Goal: Find contact information: Obtain details needed to contact an individual or organization

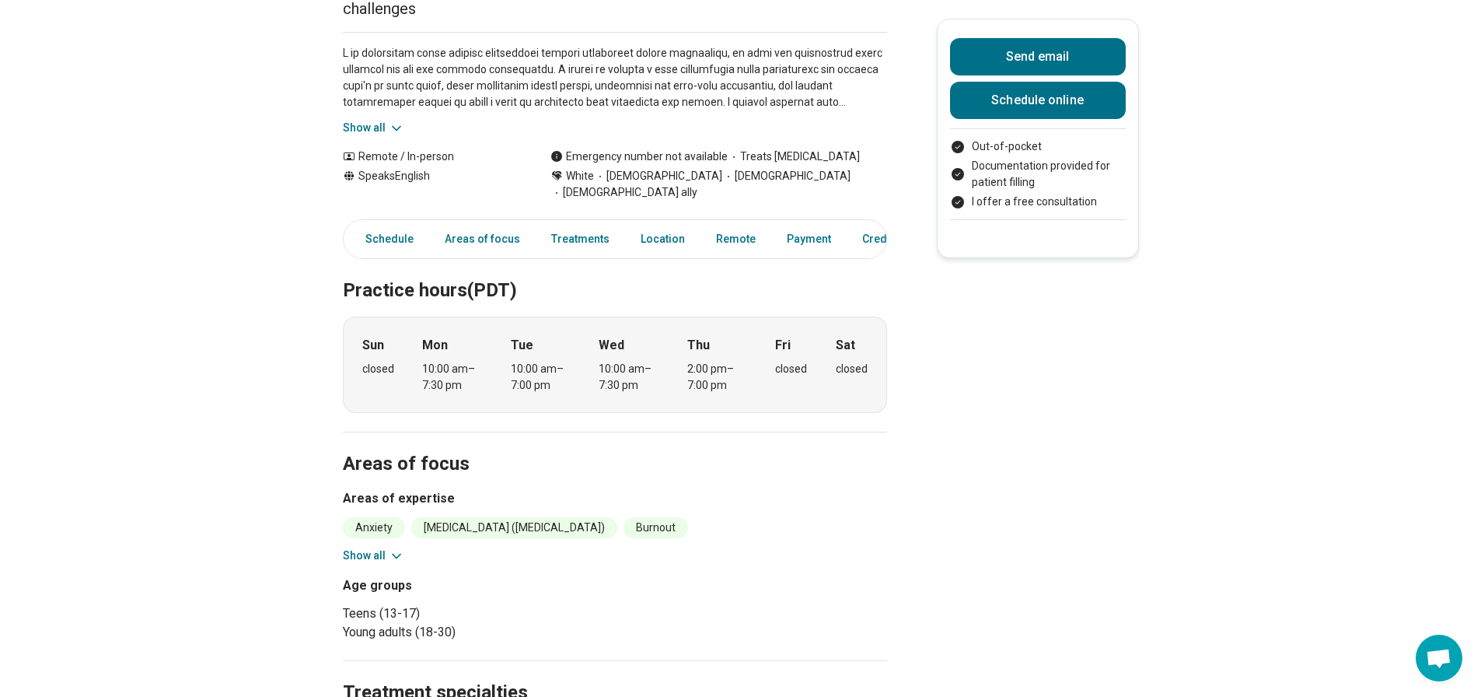
scroll to position [311, 0]
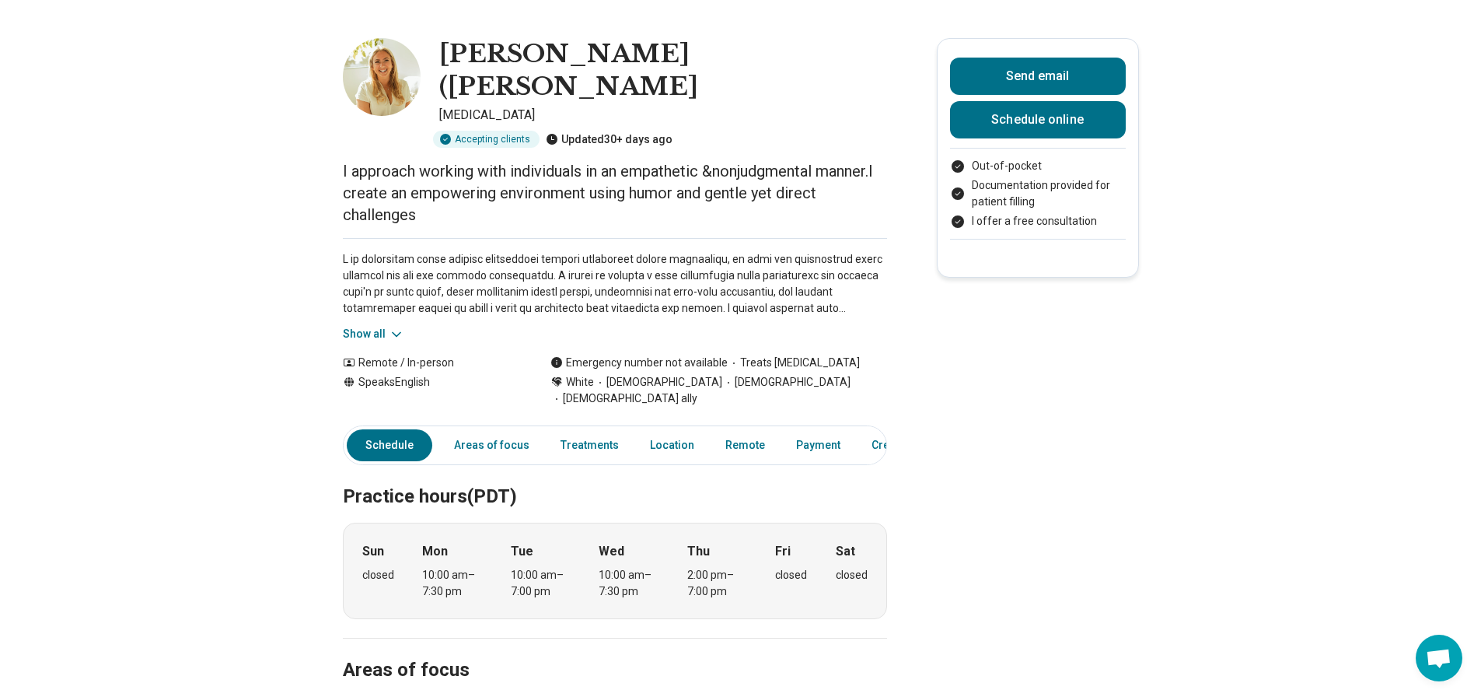
scroll to position [0, 0]
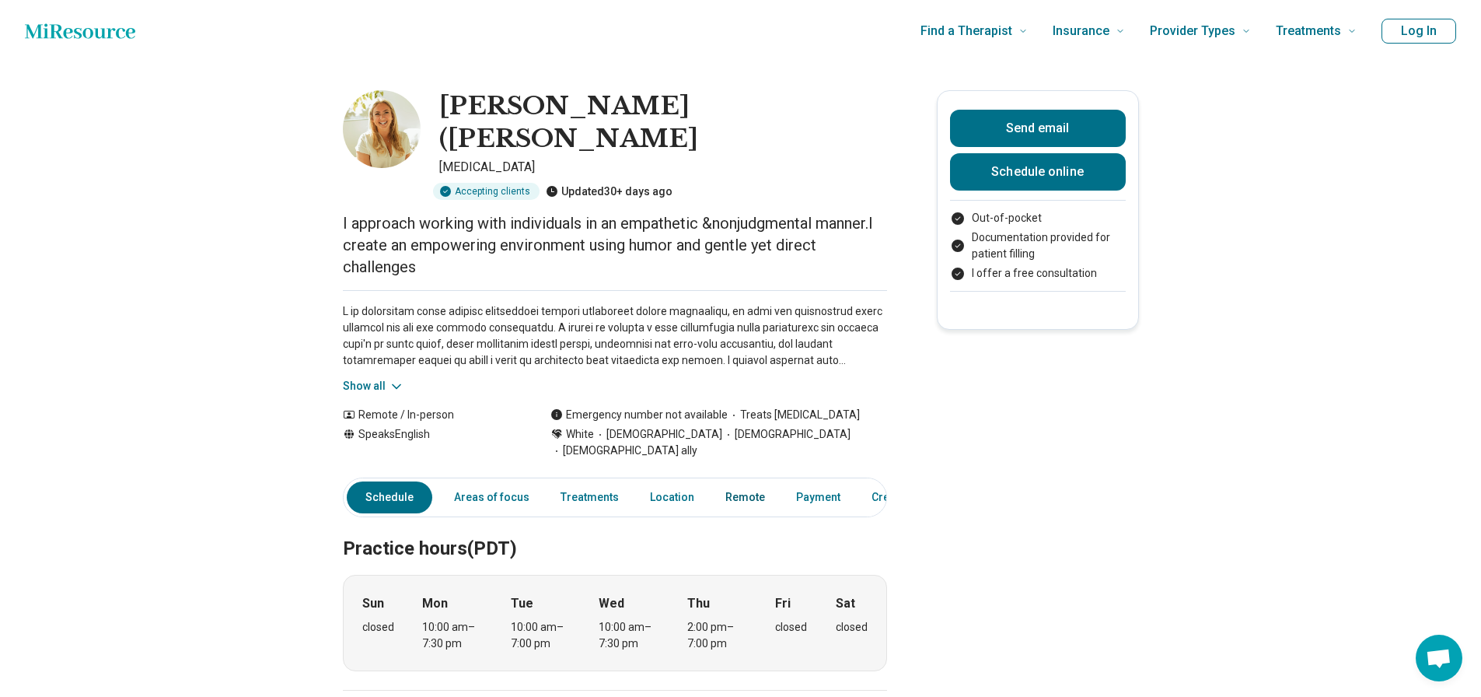
click at [740, 481] on link "Remote" at bounding box center [745, 497] width 58 height 32
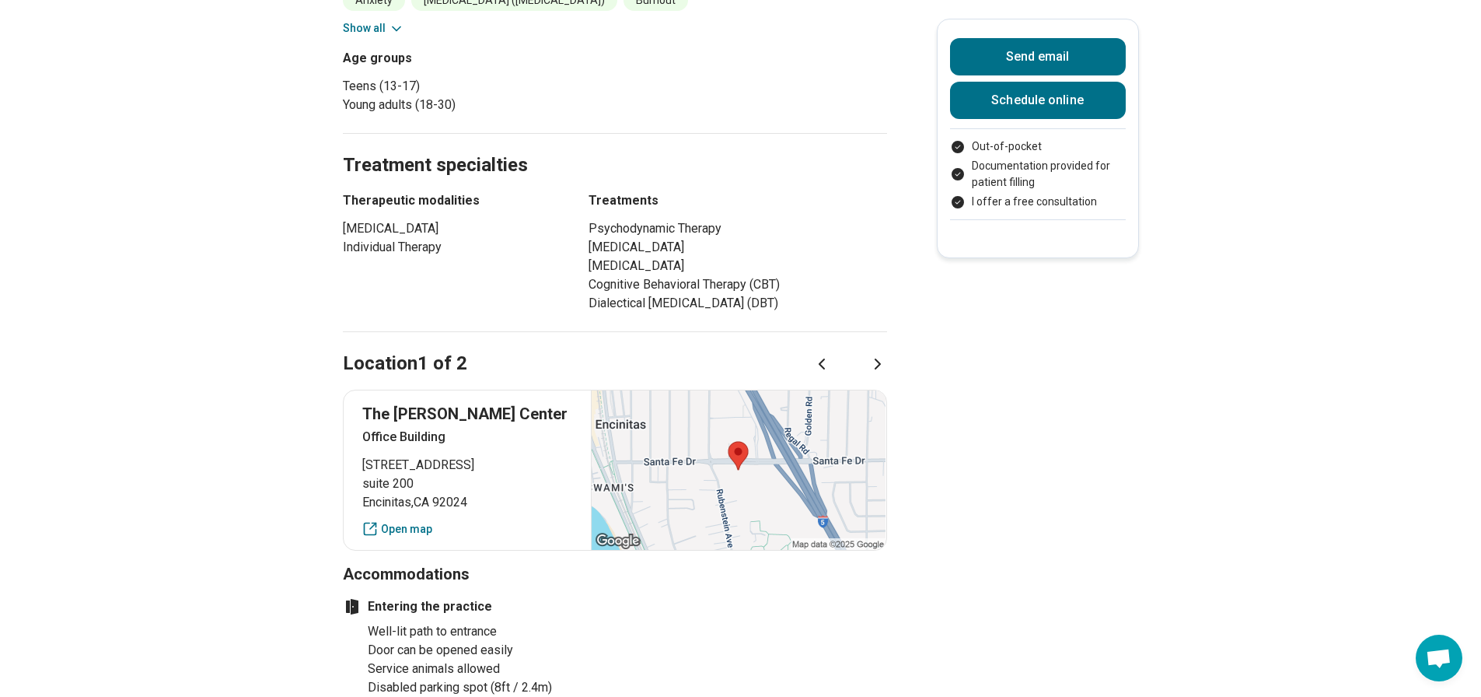
scroll to position [694, 0]
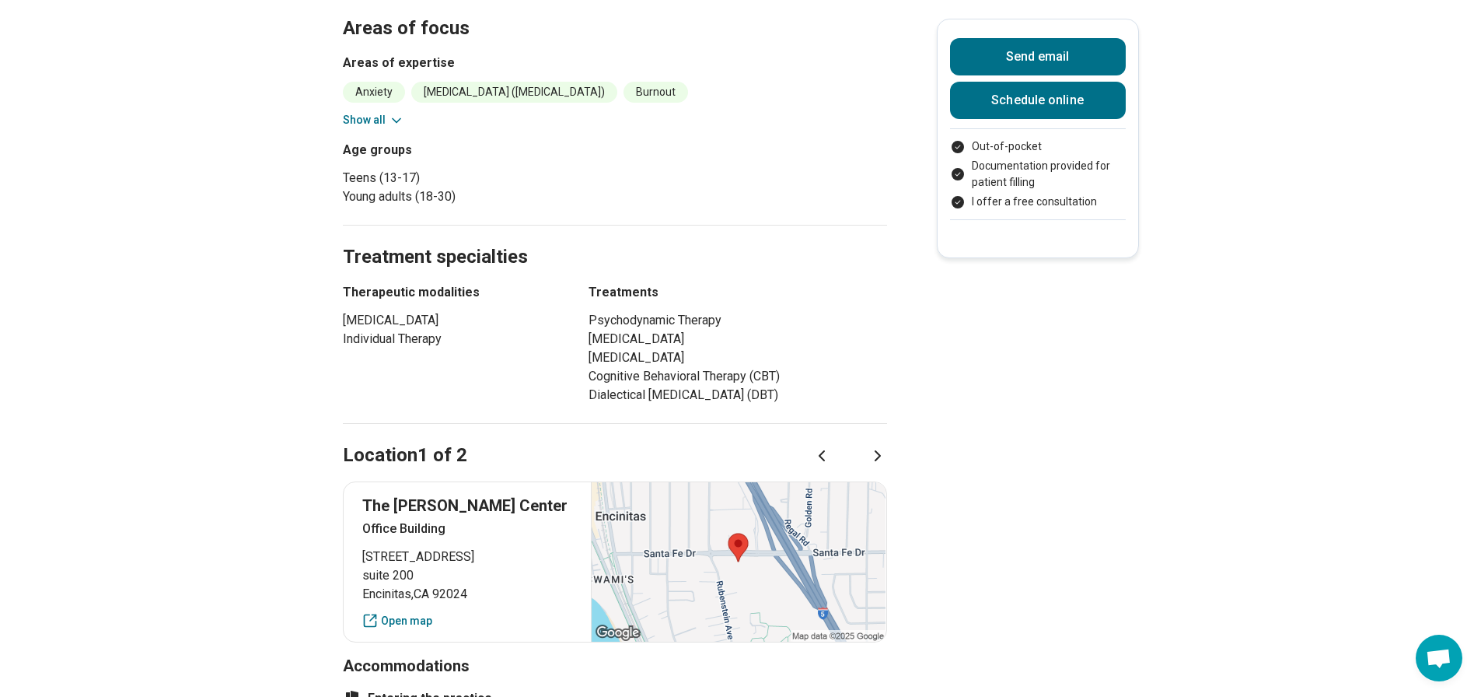
click at [872, 446] on div at bounding box center [850, 455] width 75 height 19
click at [884, 446] on icon at bounding box center [878, 455] width 19 height 19
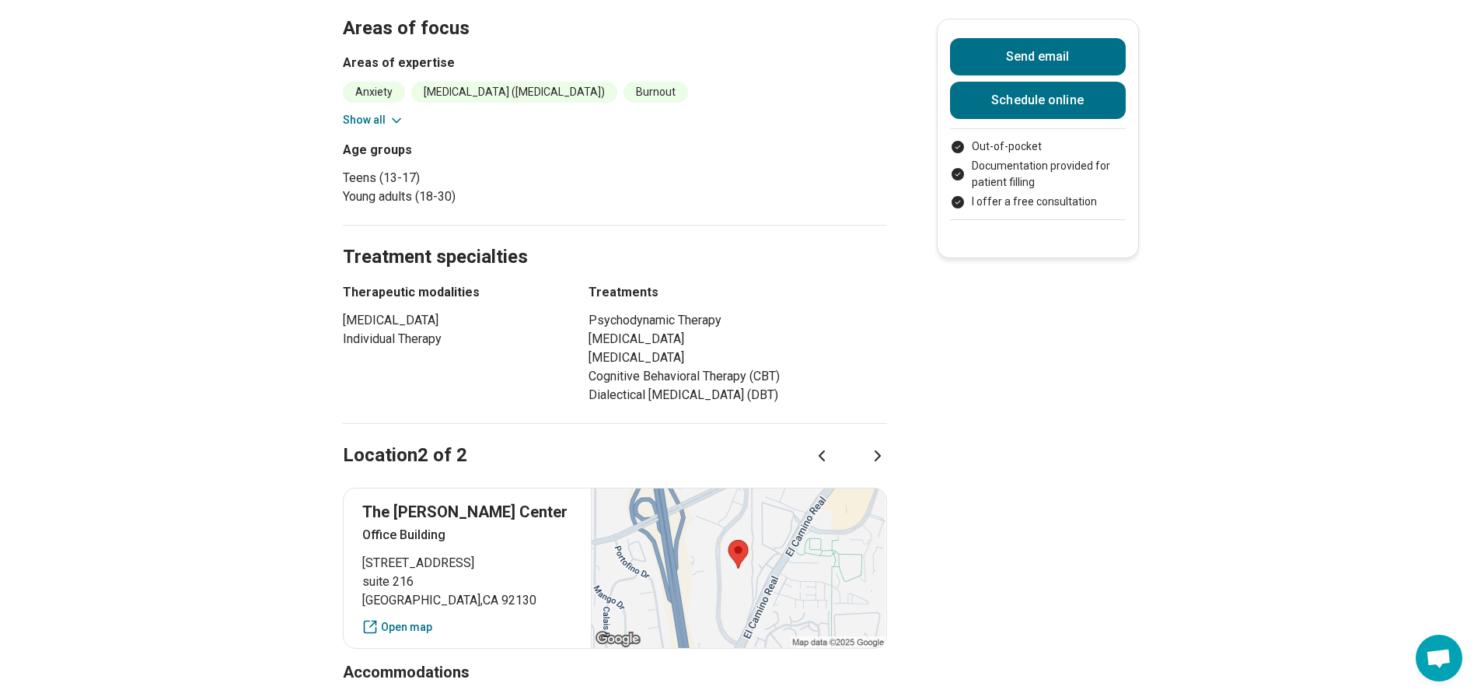
click at [818, 446] on icon at bounding box center [822, 455] width 19 height 19
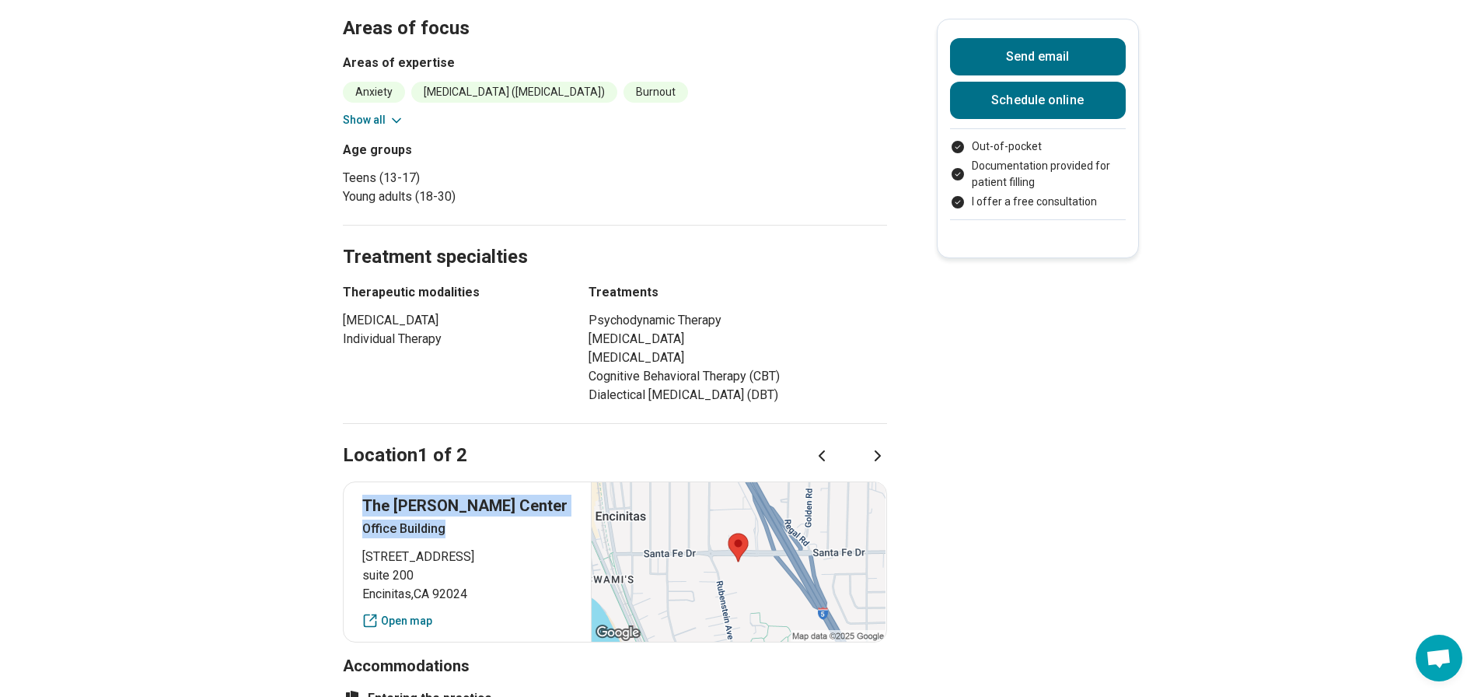
drag, startPoint x: 367, startPoint y: 456, endPoint x: 477, endPoint y: 480, distance: 112.3
click at [477, 481] on div "The [PERSON_NAME][GEOGRAPHIC_DATA] [STREET_ADDRESS] Open map" at bounding box center [615, 561] width 544 height 161
click at [366, 481] on div "The [PERSON_NAME][GEOGRAPHIC_DATA] [STREET_ADDRESS] Open map" at bounding box center [615, 561] width 544 height 161
drag, startPoint x: 363, startPoint y: 449, endPoint x: 494, endPoint y: 551, distance: 165.6
click at [494, 551] on div "The [PERSON_NAME][GEOGRAPHIC_DATA] [STREET_ADDRESS] Open map" at bounding box center [615, 561] width 544 height 161
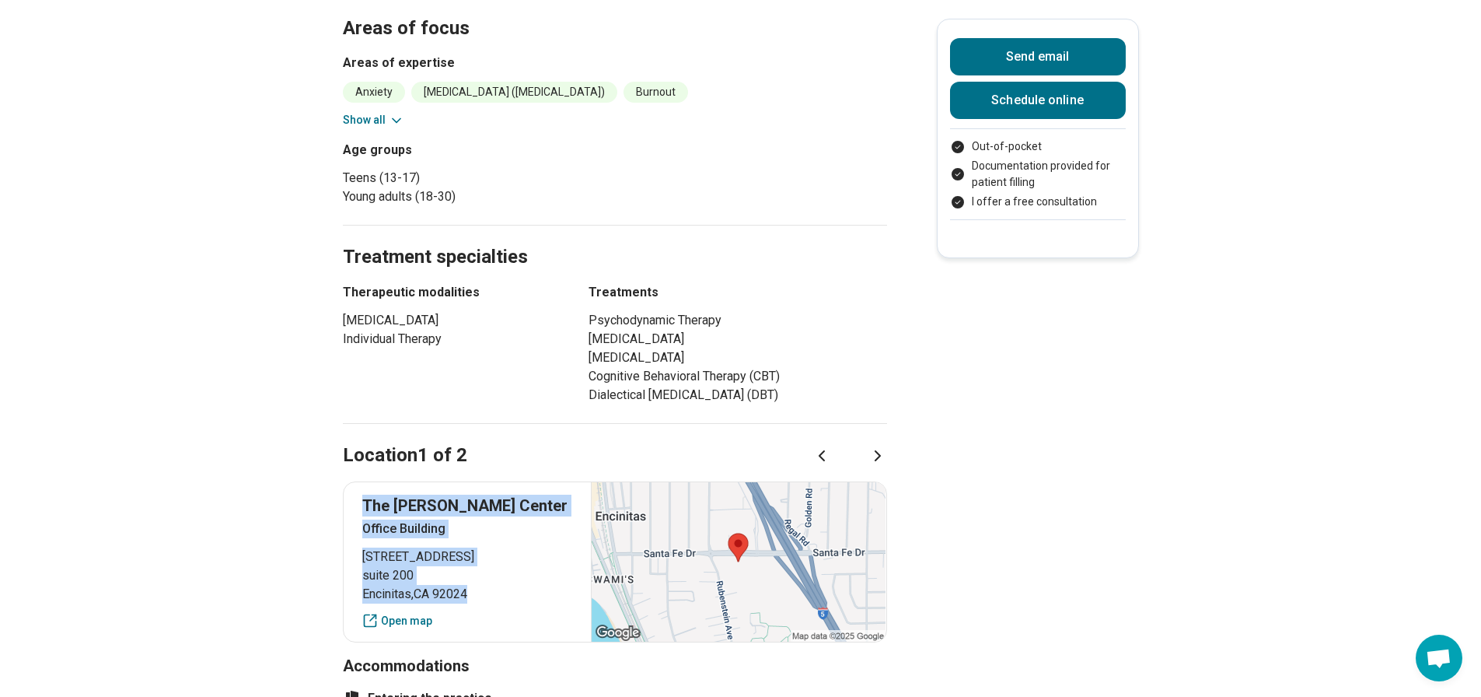
copy div "The [PERSON_NAME][GEOGRAPHIC_DATA] [STREET_ADDRESS]"
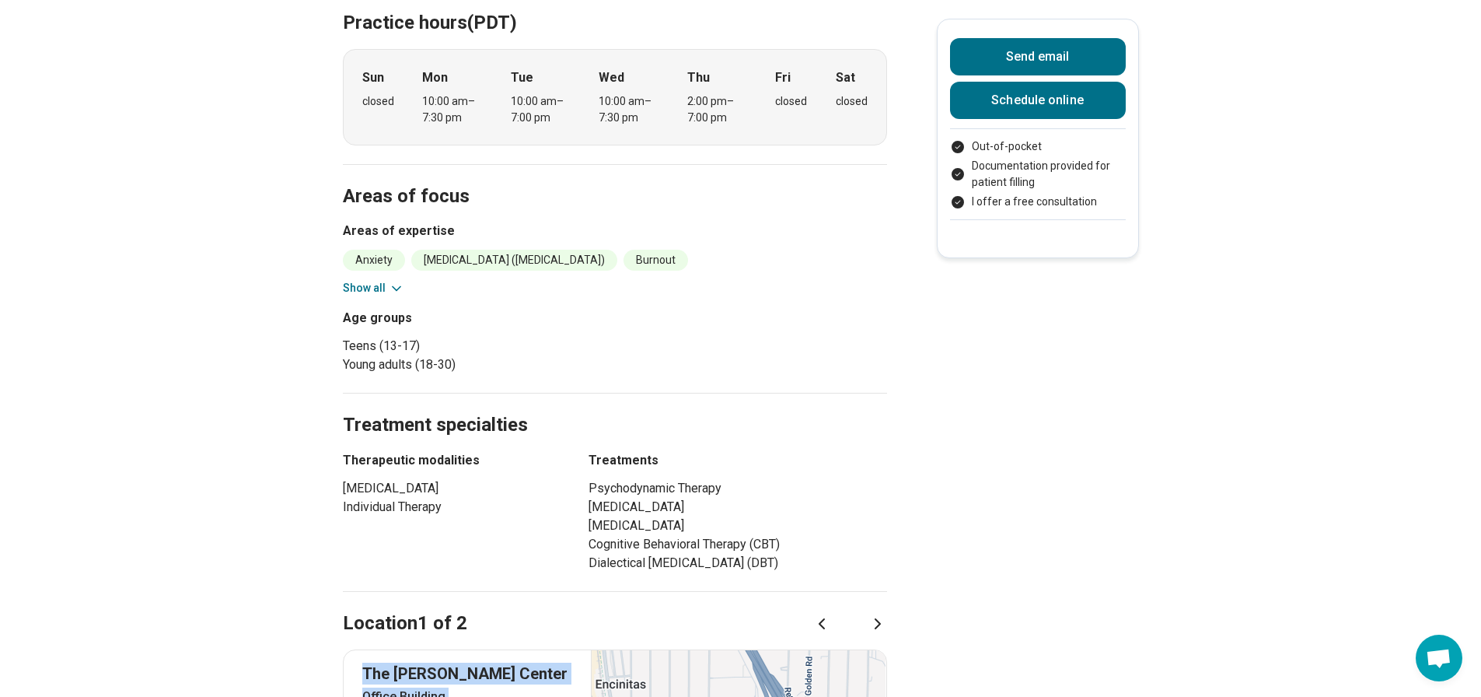
scroll to position [305, 0]
